Goal: Task Accomplishment & Management: Use online tool/utility

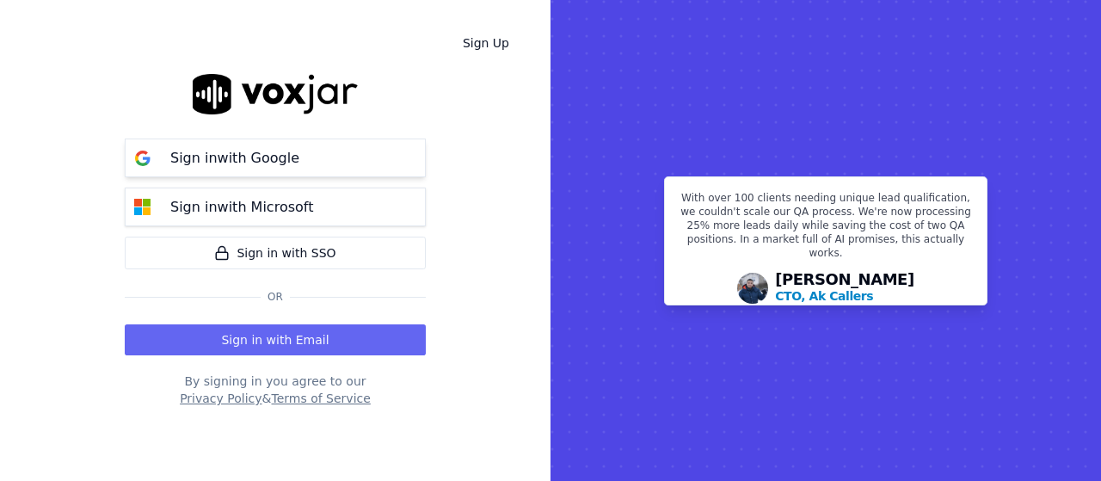
click at [311, 153] on button "Sign in with Google" at bounding box center [275, 158] width 301 height 39
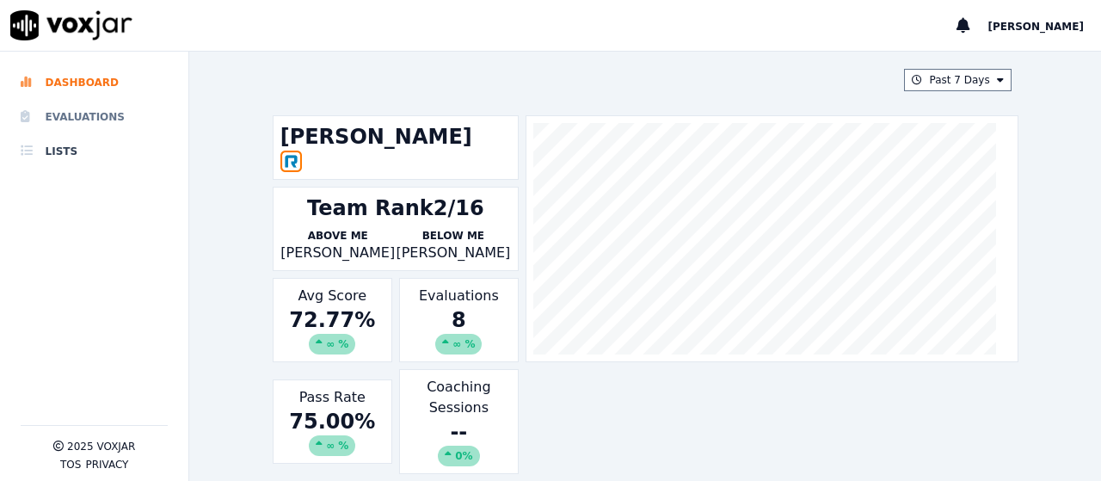
click at [105, 114] on li "Evaluations" at bounding box center [94, 117] width 147 height 34
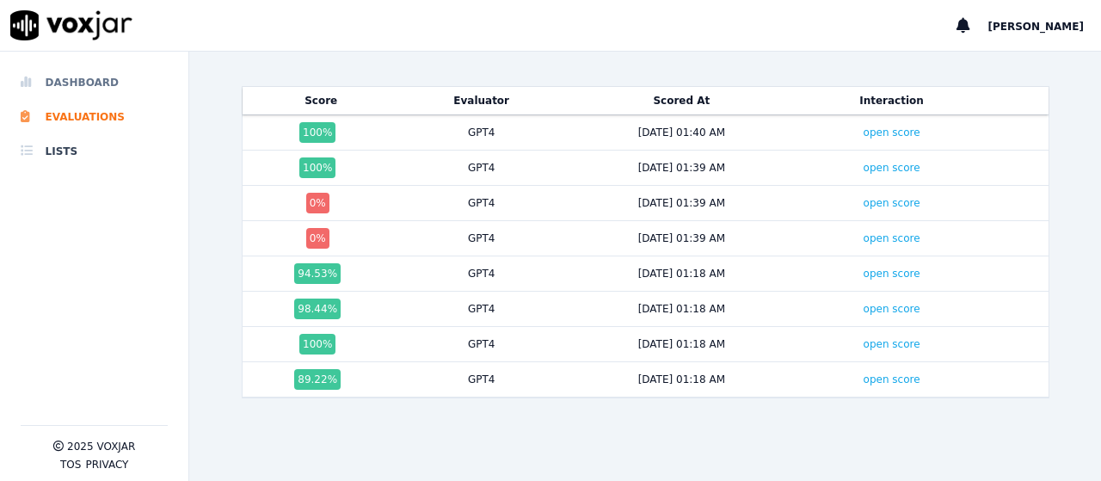
click at [105, 89] on li "Dashboard" at bounding box center [94, 82] width 147 height 34
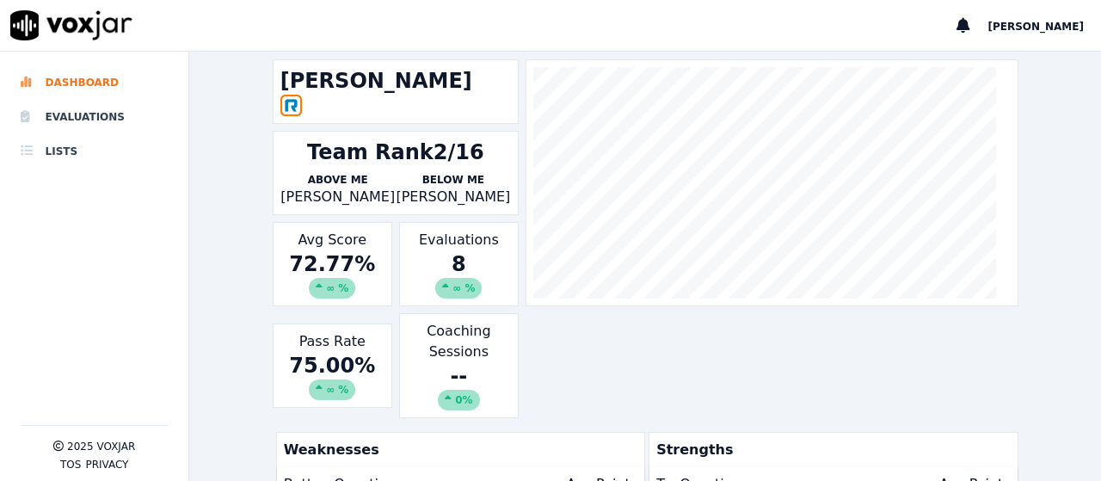
scroll to position [57, 0]
click at [86, 109] on li "Evaluations" at bounding box center [94, 117] width 147 height 34
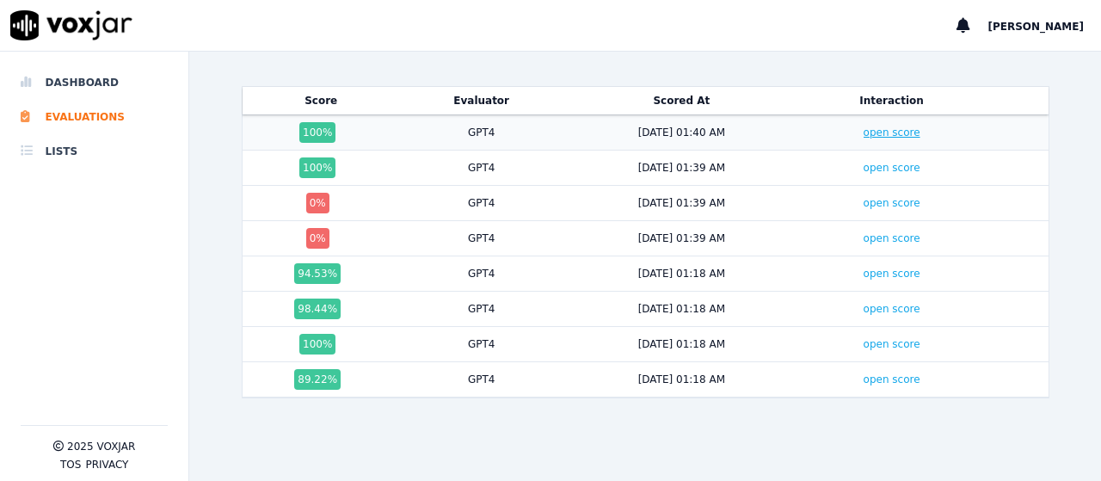
click at [864, 133] on link "open score" at bounding box center [892, 132] width 57 height 12
click at [864, 305] on link "open score" at bounding box center [892, 309] width 57 height 12
click at [864, 377] on link "open score" at bounding box center [892, 379] width 57 height 12
click at [864, 202] on link "open score" at bounding box center [892, 203] width 57 height 12
click at [871, 338] on link "open score" at bounding box center [892, 344] width 57 height 12
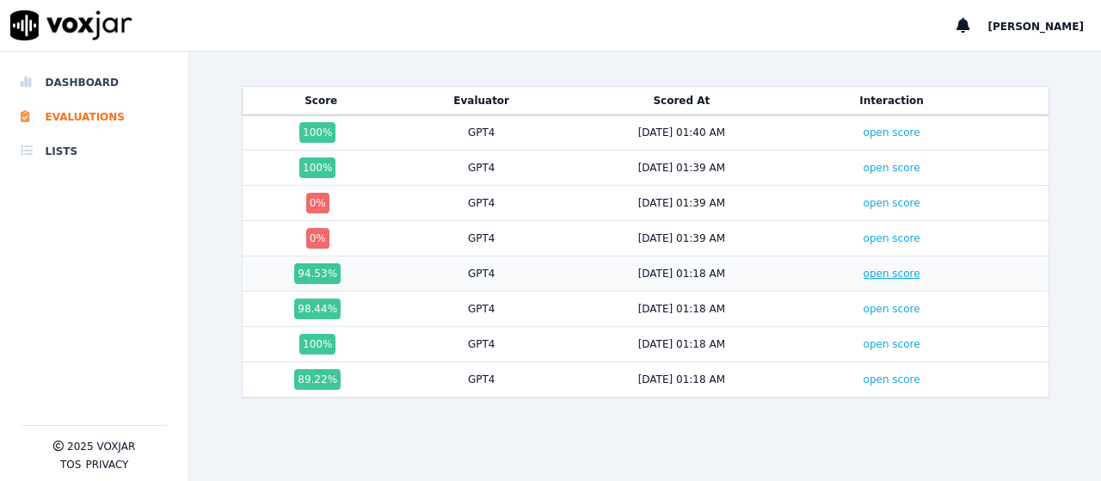
click at [864, 273] on link "open score" at bounding box center [892, 274] width 57 height 12
click at [80, 77] on li "Dashboard" at bounding box center [94, 82] width 147 height 34
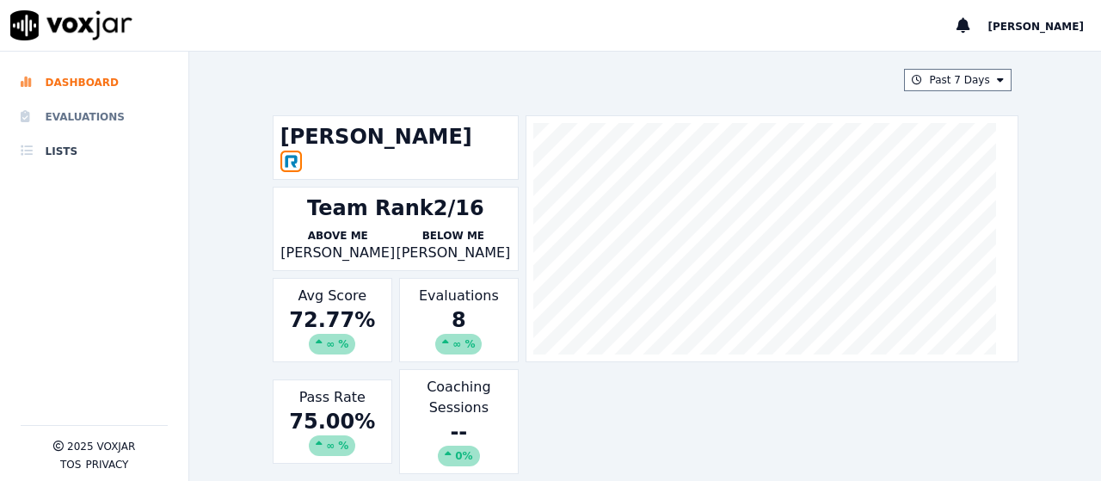
click at [69, 120] on li "Evaluations" at bounding box center [94, 117] width 147 height 34
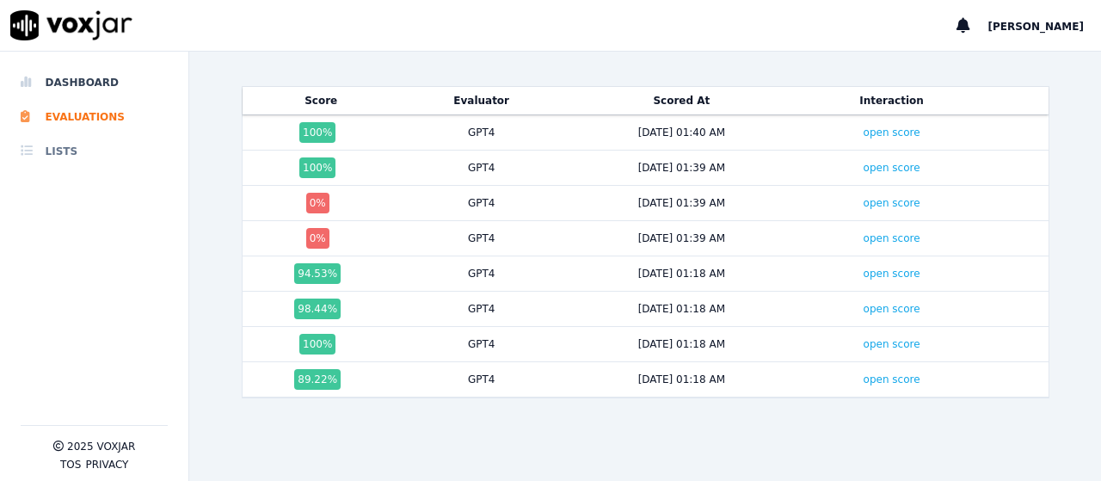
click at [59, 155] on li "Lists" at bounding box center [94, 151] width 147 height 34
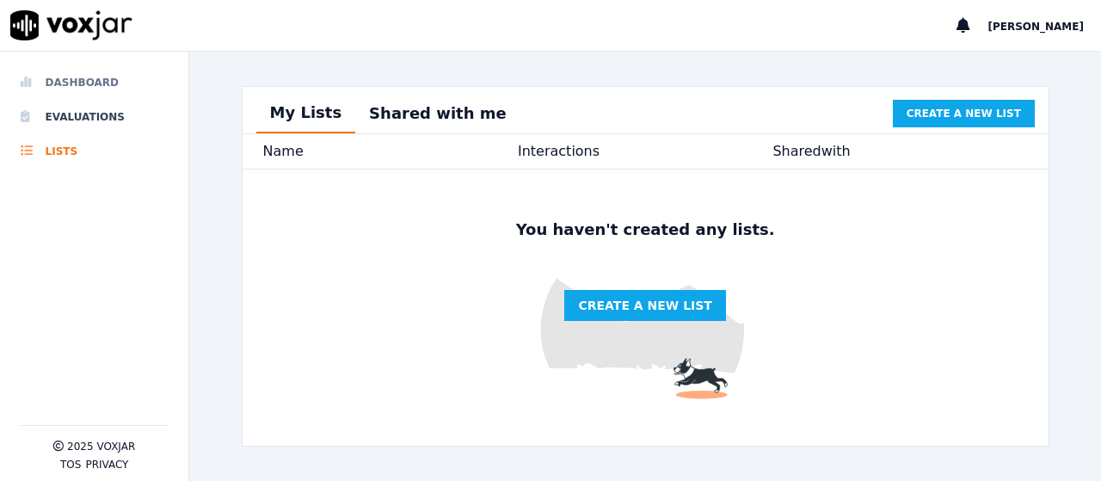
click at [81, 82] on li "Dashboard" at bounding box center [94, 82] width 147 height 34
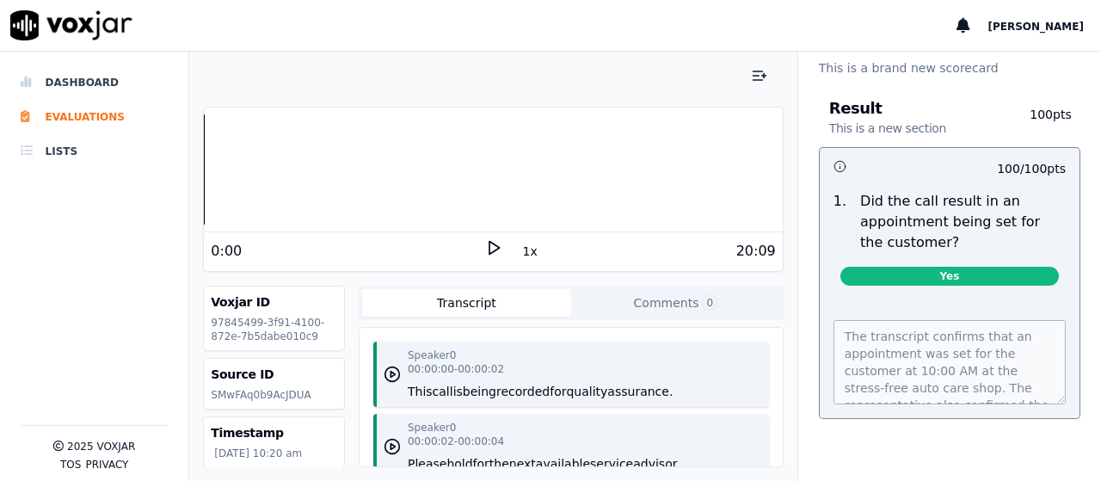
scroll to position [93, 0]
click at [490, 252] on polygon at bounding box center [495, 248] width 10 height 13
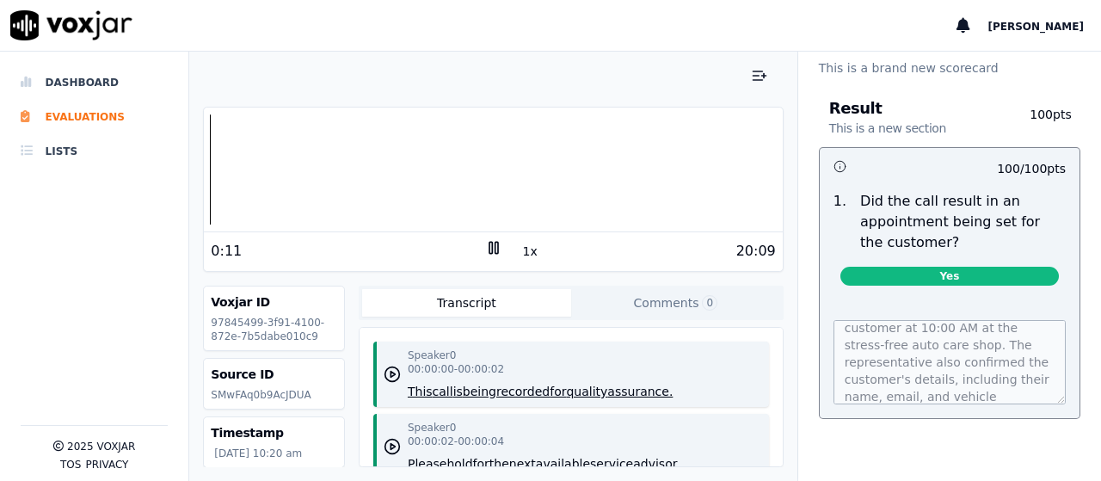
scroll to position [44, 0]
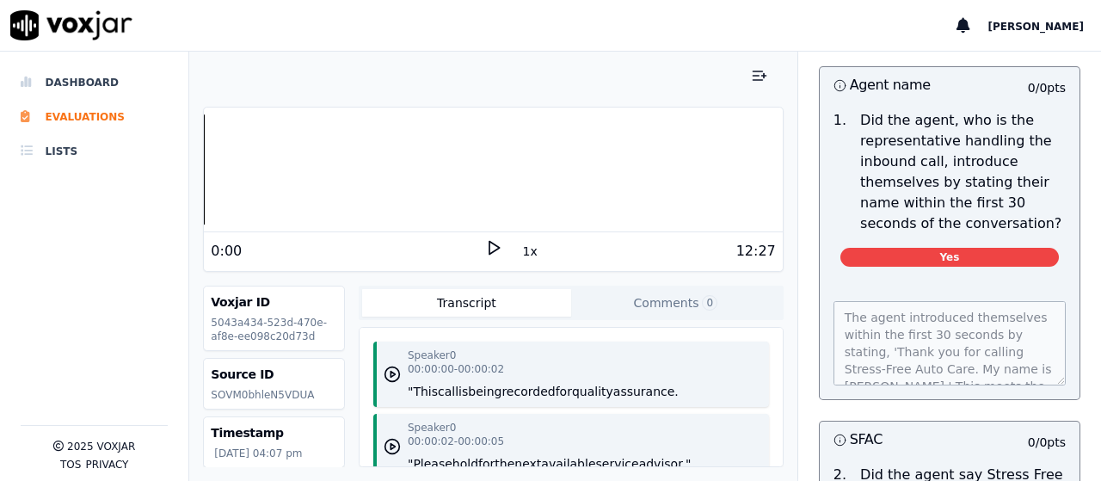
scroll to position [117, 0]
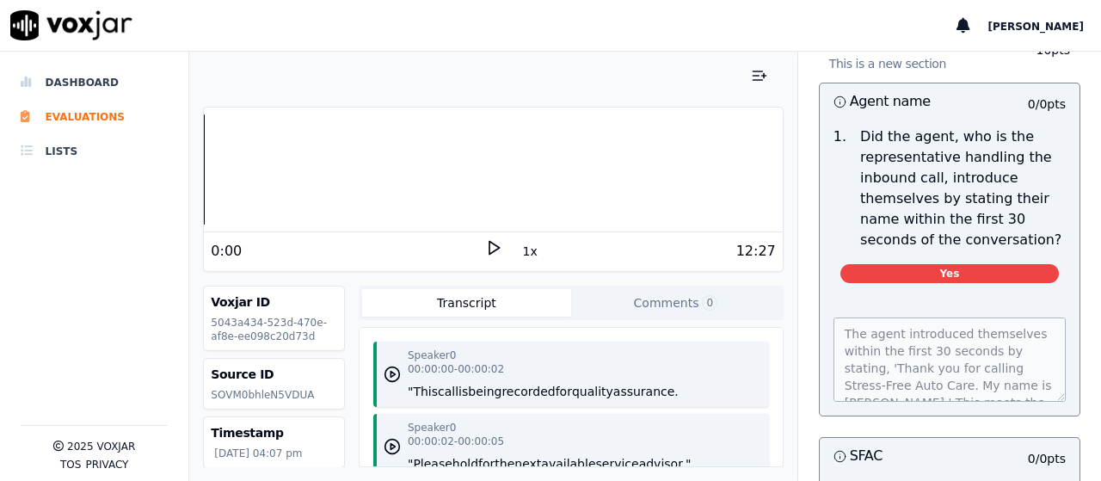
click at [471, 237] on div "0:00 1x 12:27" at bounding box center [493, 250] width 578 height 37
click at [485, 243] on icon at bounding box center [493, 247] width 17 height 17
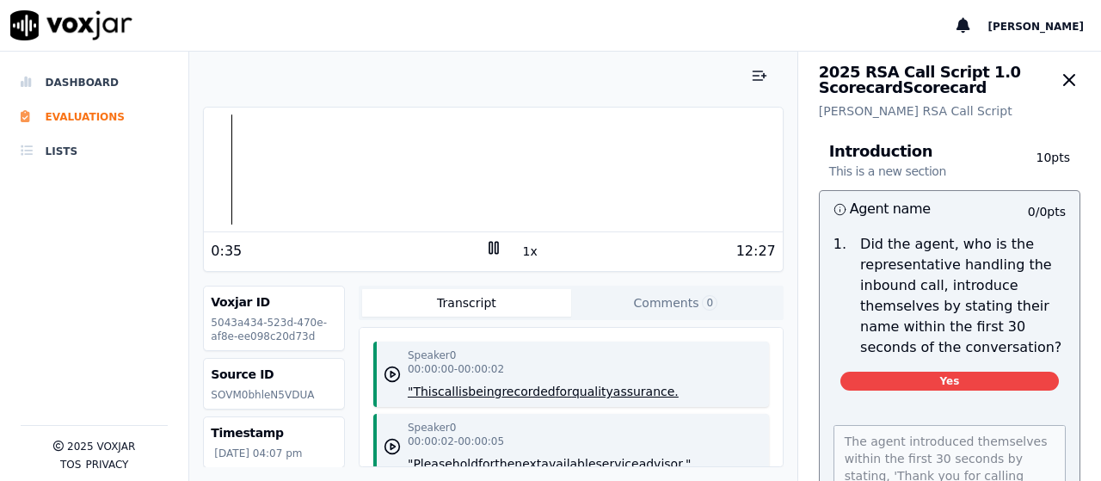
scroll to position [0, 0]
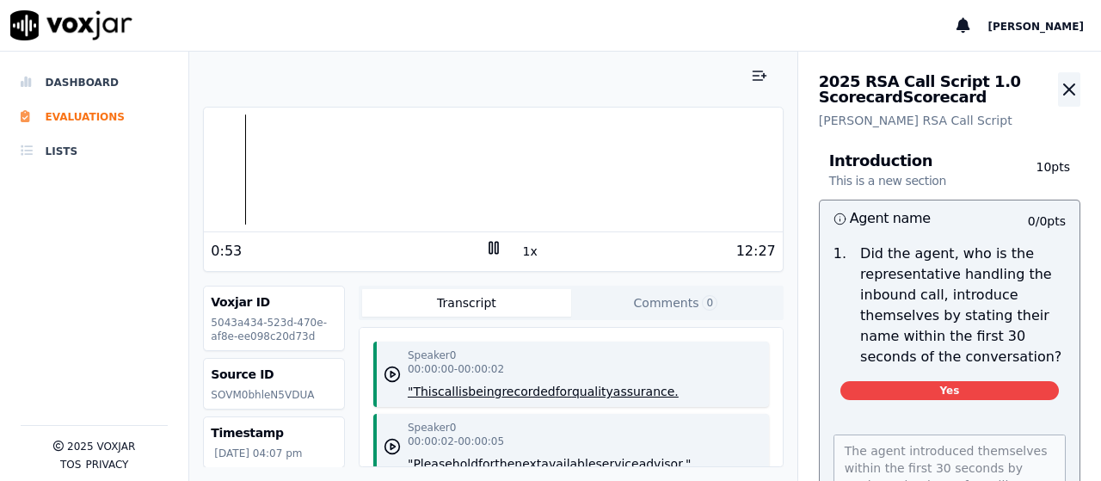
click at [1059, 95] on icon "button" at bounding box center [1069, 89] width 21 height 21
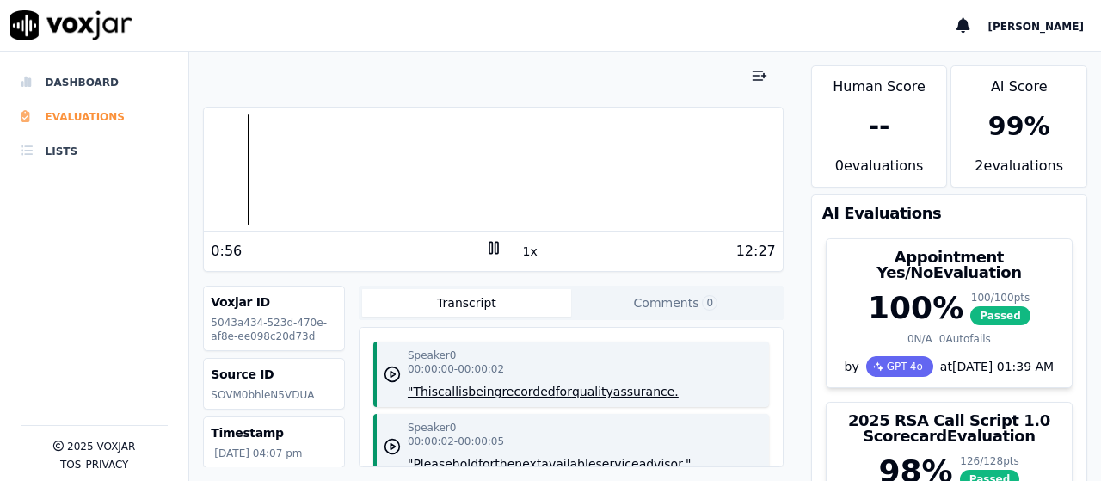
click at [57, 113] on li "Evaluations" at bounding box center [94, 117] width 147 height 34
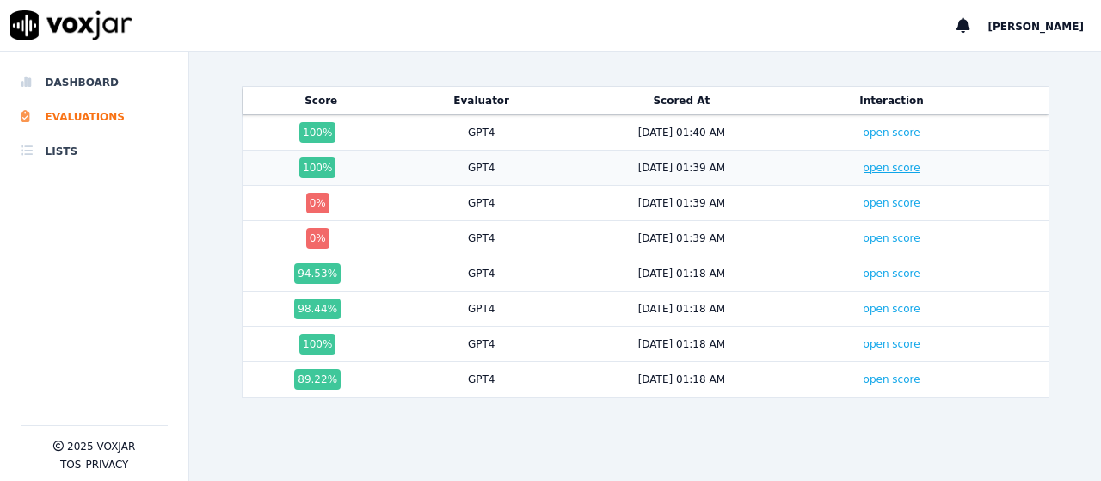
click at [874, 169] on link "open score" at bounding box center [892, 168] width 57 height 12
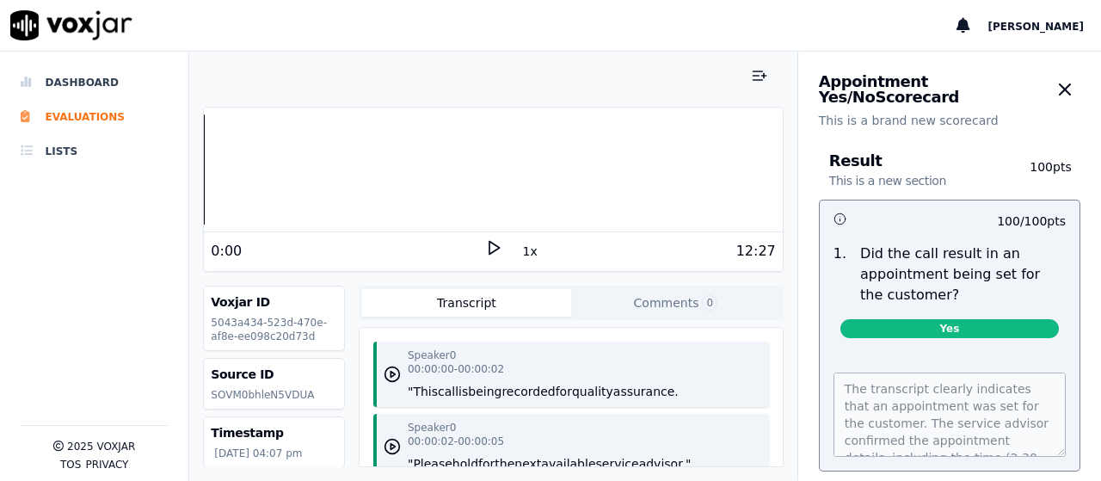
click at [485, 247] on icon at bounding box center [493, 247] width 17 height 17
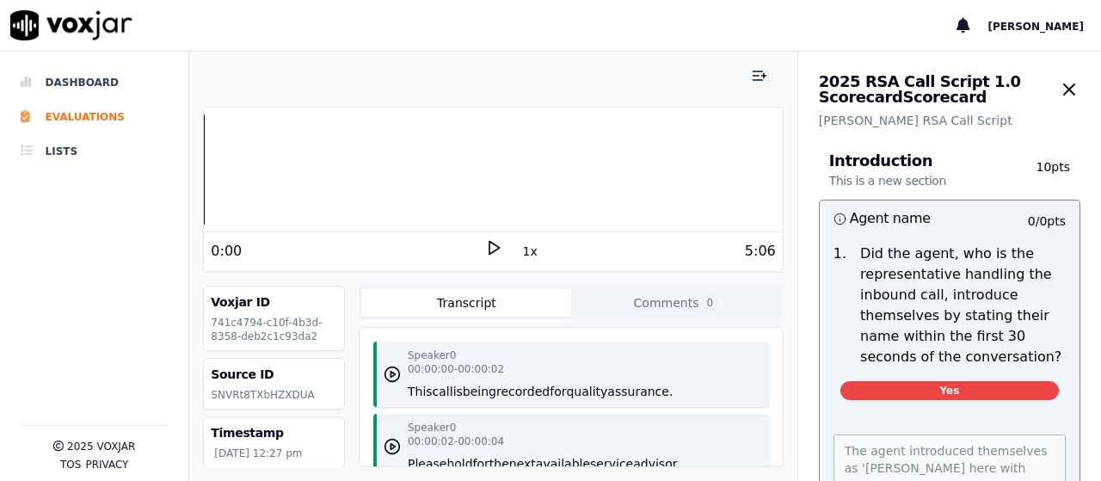
click at [490, 250] on polygon at bounding box center [495, 248] width 10 height 13
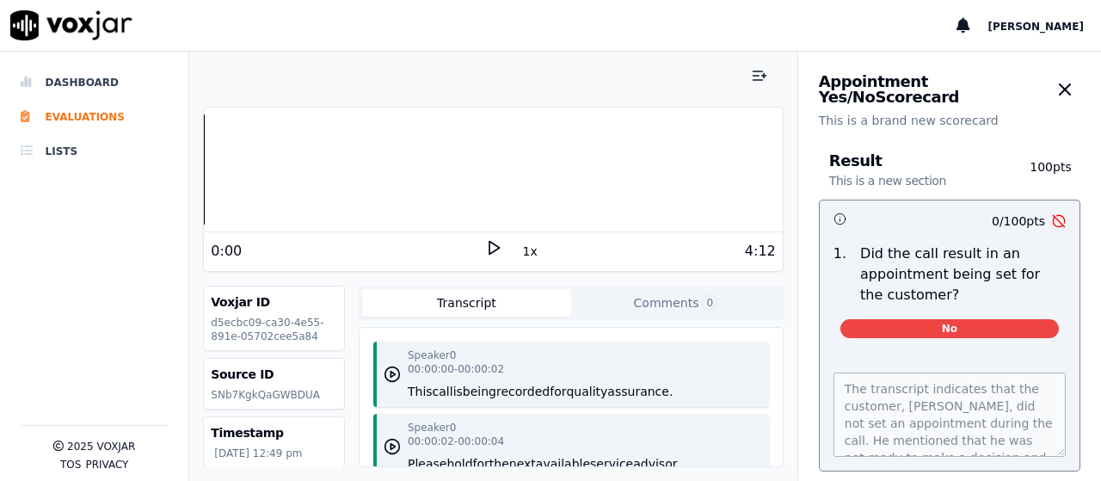
click at [490, 248] on polygon at bounding box center [495, 248] width 10 height 13
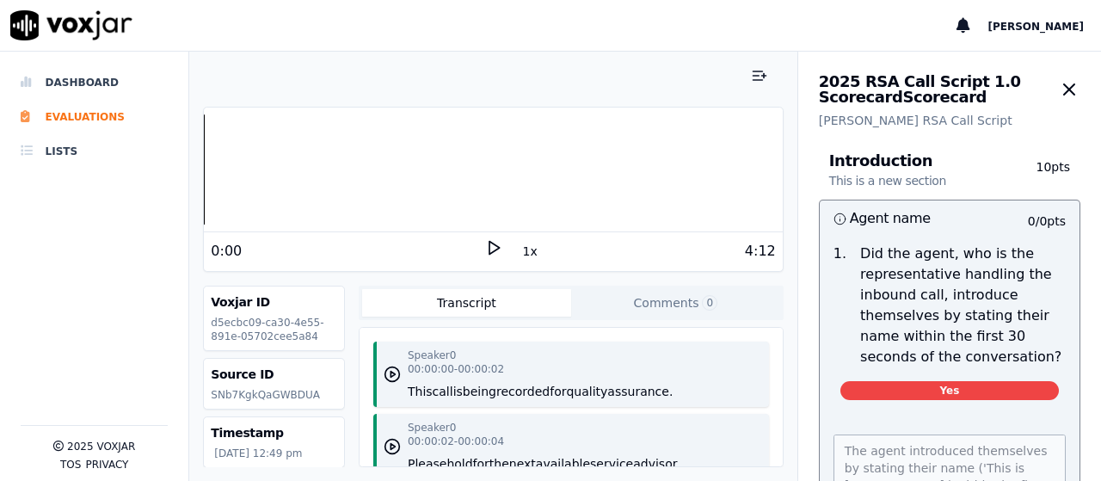
click at [485, 247] on icon at bounding box center [493, 247] width 17 height 17
click at [485, 250] on icon at bounding box center [493, 247] width 17 height 17
